Goal: Communication & Community: Answer question/provide support

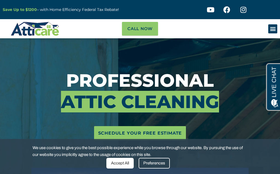
click at [142, 26] on span "Call Now" at bounding box center [139, 29] width 25 height 8
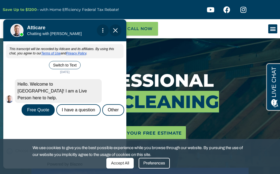
click at [116, 104] on div "Other" at bounding box center [113, 109] width 22 height 11
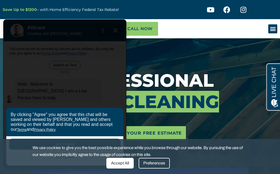
click at [120, 168] on div "Accept All" at bounding box center [119, 163] width 27 height 11
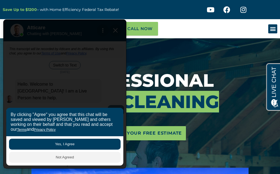
click at [220, 63] on div at bounding box center [140, 58] width 272 height 14
click at [228, 30] on div "Attic Attic Cleaning Rodent Proofing Air Sealing Insulation Whole House Fan Air…" at bounding box center [245, 28] width 65 height 9
click at [275, 27] on icon "Menu Toggle" at bounding box center [273, 29] width 6 height 6
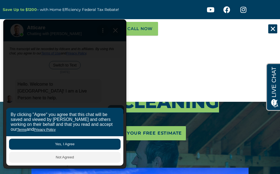
click at [70, 160] on button "Not Agreed" at bounding box center [65, 157] width 112 height 11
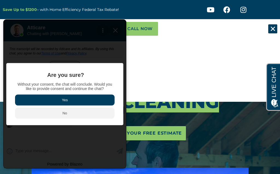
click at [70, 99] on button "Yes" at bounding box center [65, 99] width 100 height 11
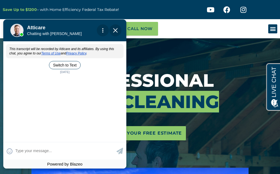
click at [34, 155] on textarea at bounding box center [65, 151] width 100 height 11
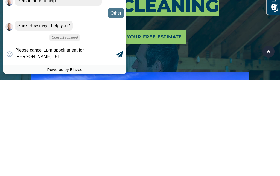
scroll to position [1, 0]
type textarea "Please cancel 1pm appointment for [PERSON_NAME] . 5103032112"
click at [120, 52] on icon at bounding box center [120, 54] width 7 height 7
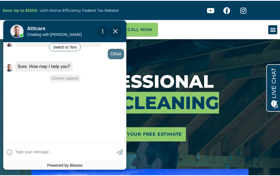
scroll to position [64, 0]
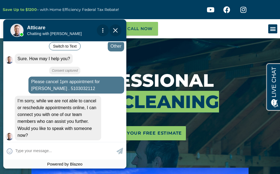
click at [82, 149] on textarea at bounding box center [65, 151] width 100 height 11
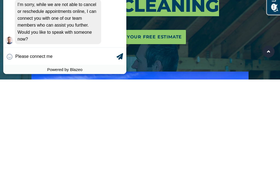
type textarea "Please connect me"
click at [119, 54] on icon at bounding box center [120, 56] width 7 height 7
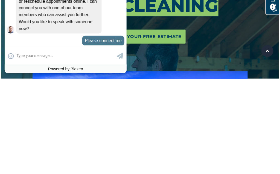
scroll to position [75, 0]
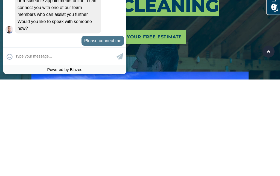
click at [238, 126] on div "Schedule Your Free Estimate" at bounding box center [140, 133] width 272 height 14
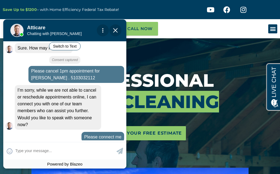
click at [115, 30] on img "Close Chat" at bounding box center [115, 30] width 4 height 4
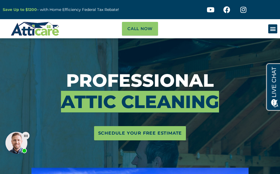
click at [158, 135] on span "Schedule Your Free Estimate" at bounding box center [140, 133] width 84 height 9
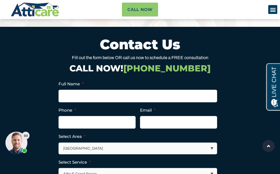
scroll to position [2024, 0]
